Goal: Navigation & Orientation: Find specific page/section

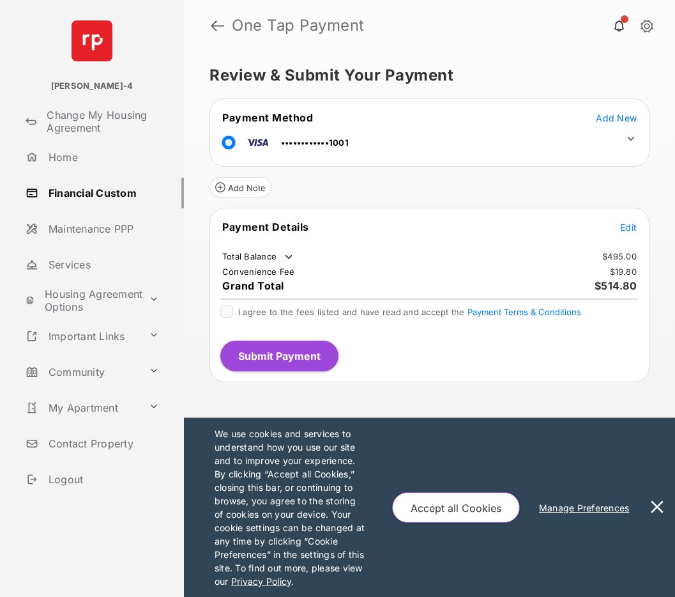
click at [95, 190] on link "Financial Custom" at bounding box center [102, 193] width 164 height 31
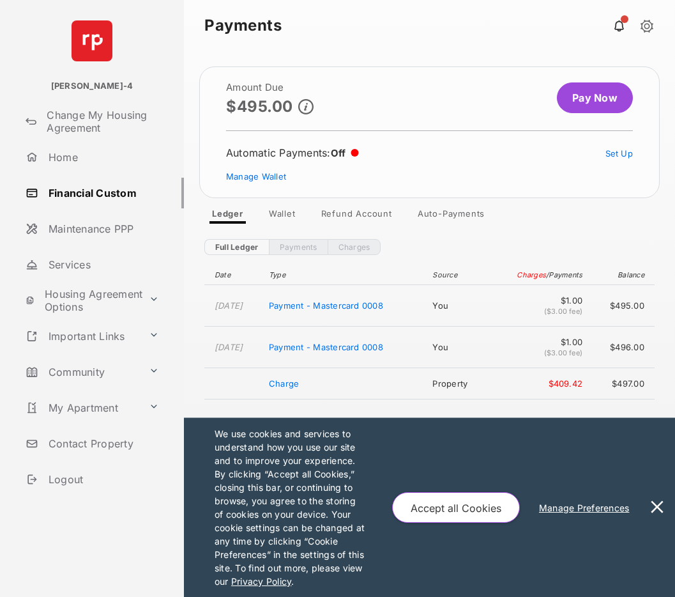
click at [344, 215] on link "Refund Account" at bounding box center [356, 215] width 91 height 15
